Goal: Task Accomplishment & Management: Use online tool/utility

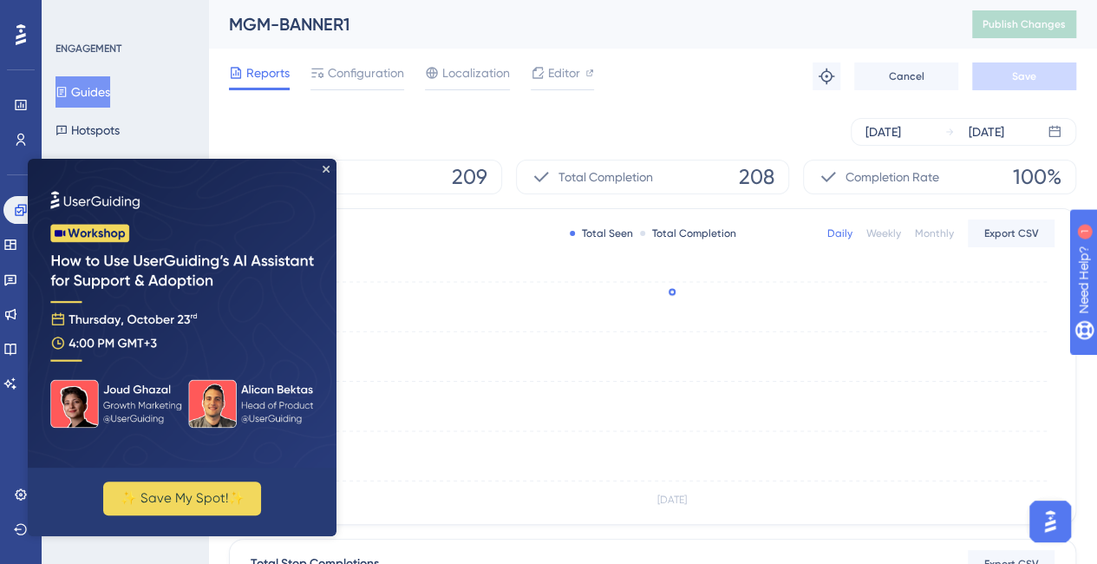
click at [314, 162] on img at bounding box center [182, 313] width 309 height 309
click at [323, 166] on icon "Close Preview" at bounding box center [326, 169] width 7 height 7
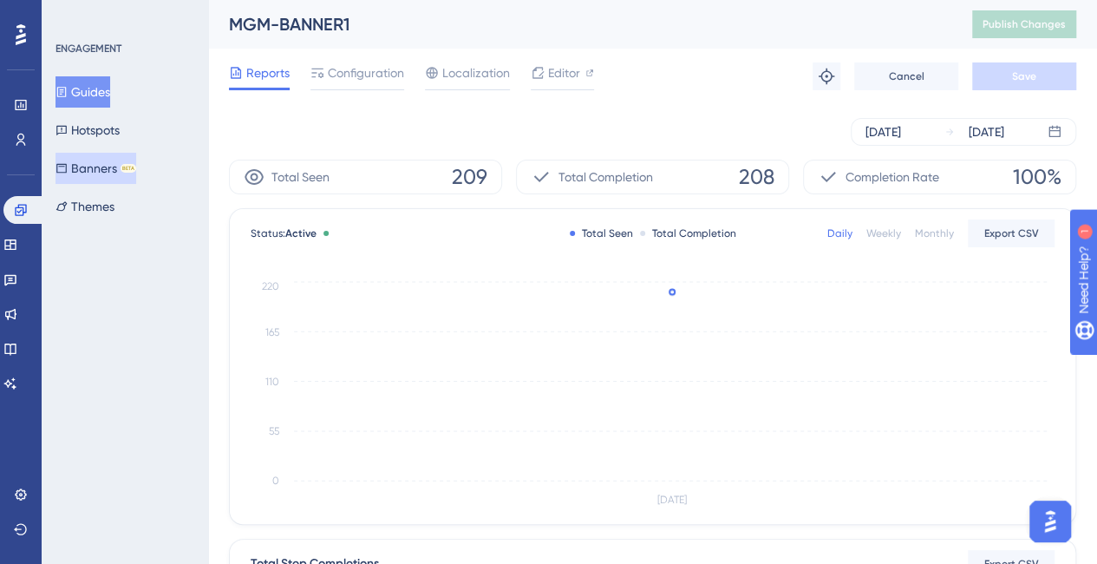
click at [93, 169] on button "Banners BETA" at bounding box center [95, 168] width 81 height 31
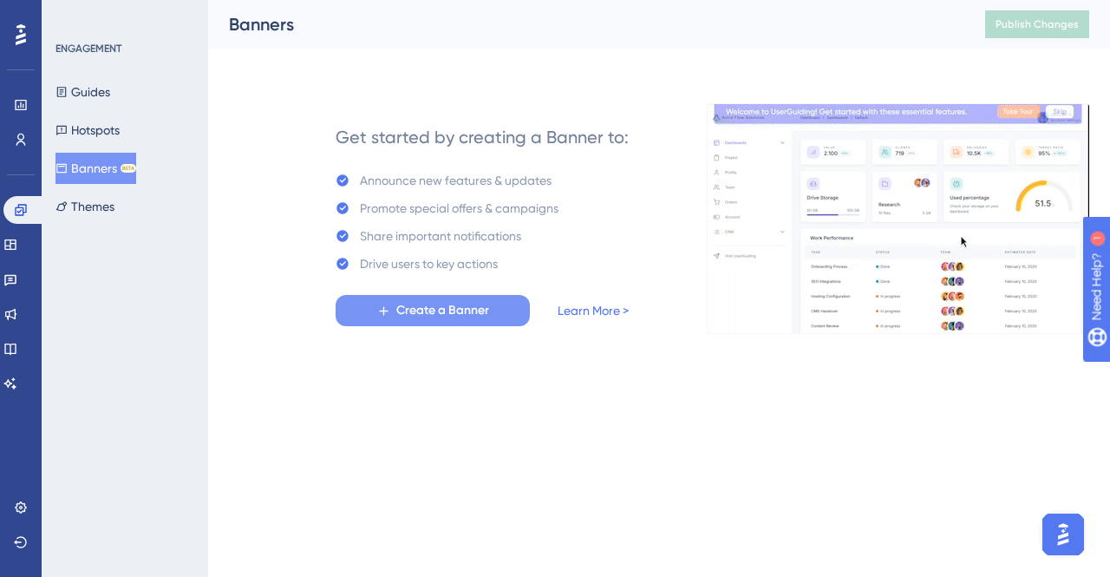
click at [484, 310] on span "Create a Banner" at bounding box center [442, 310] width 93 height 21
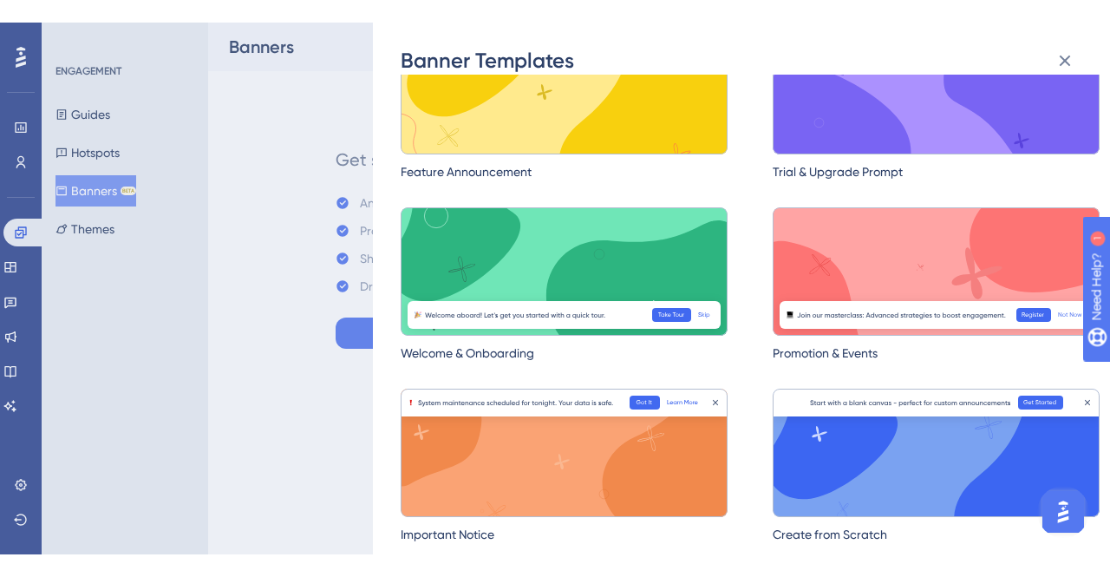
scroll to position [88, 0]
